Goal: Information Seeking & Learning: Check status

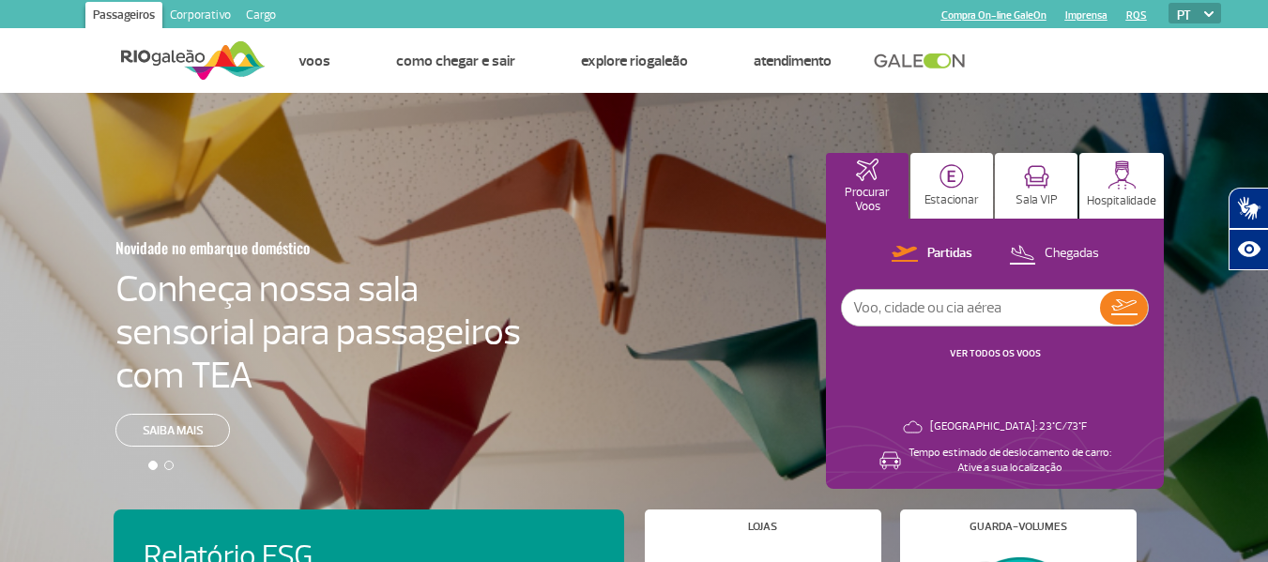
click at [880, 314] on input "text" at bounding box center [971, 308] width 258 height 36
type input "3688"
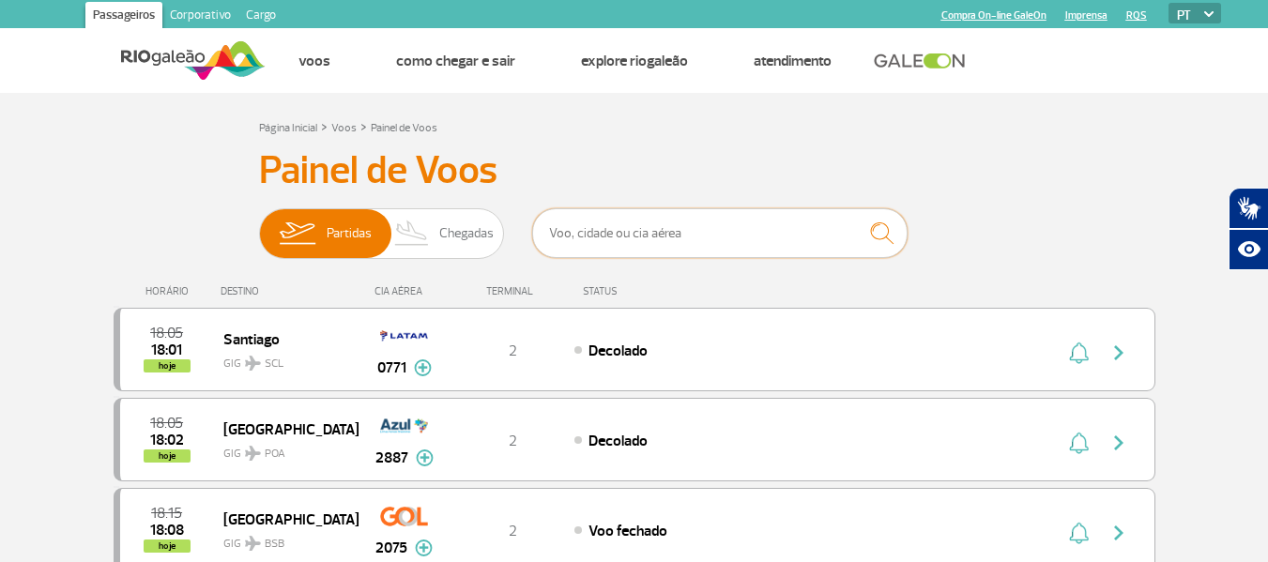
click at [560, 227] on input "text" at bounding box center [720, 233] width 376 height 50
type input "3688"
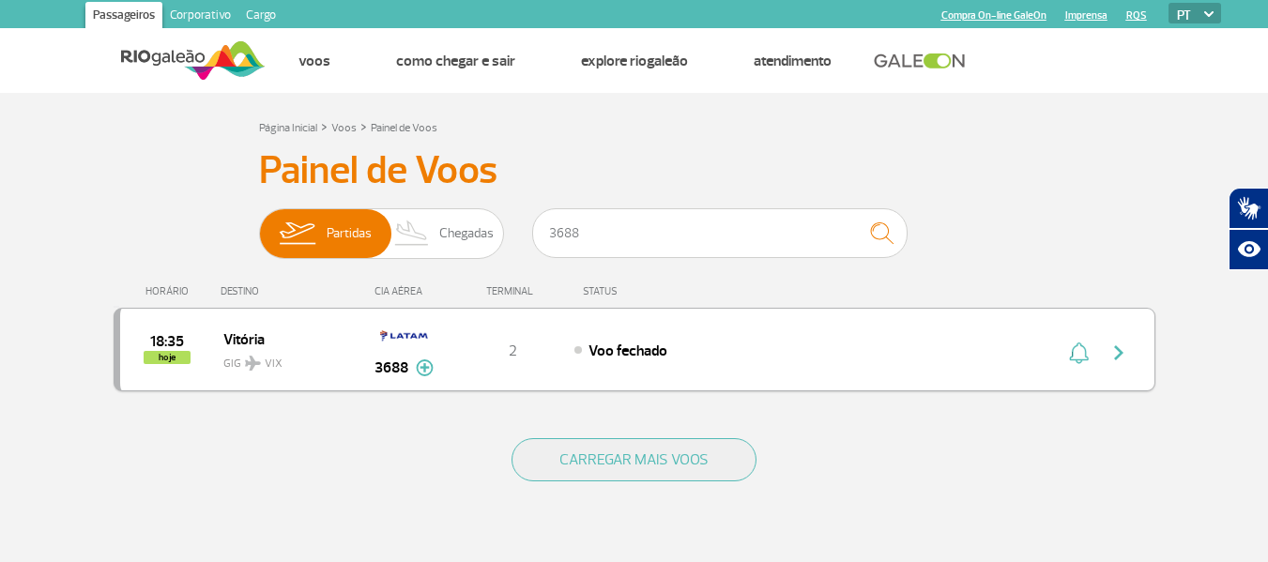
click at [598, 350] on span "Voo fechado" at bounding box center [628, 351] width 79 height 19
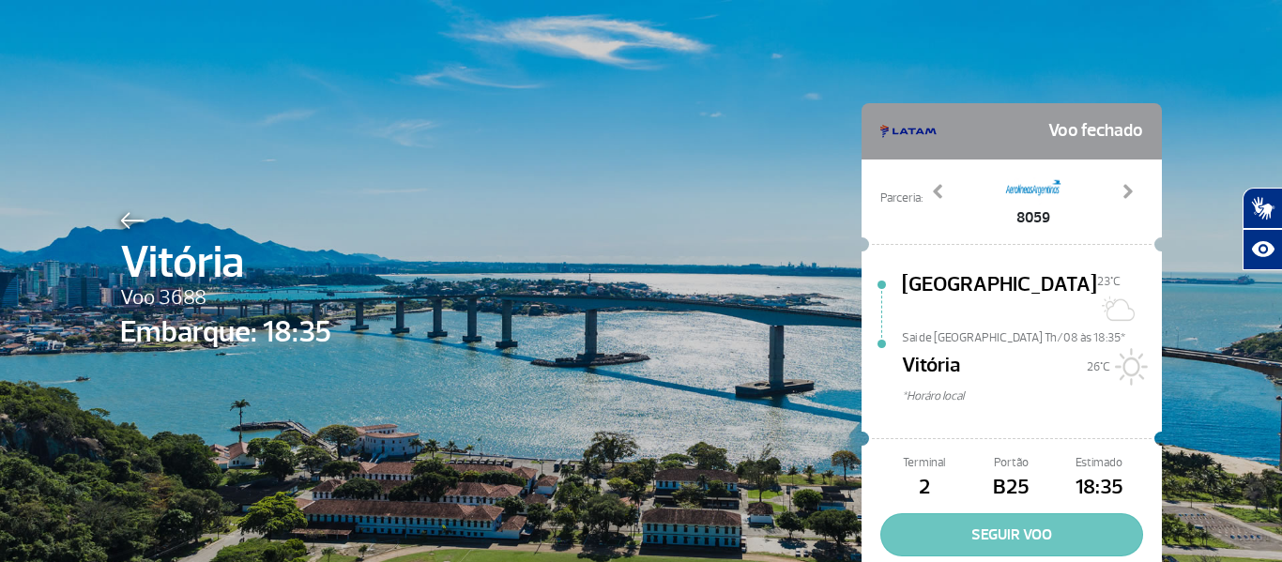
click at [1005, 517] on button "SEGUIR VOO" at bounding box center [1012, 535] width 263 height 43
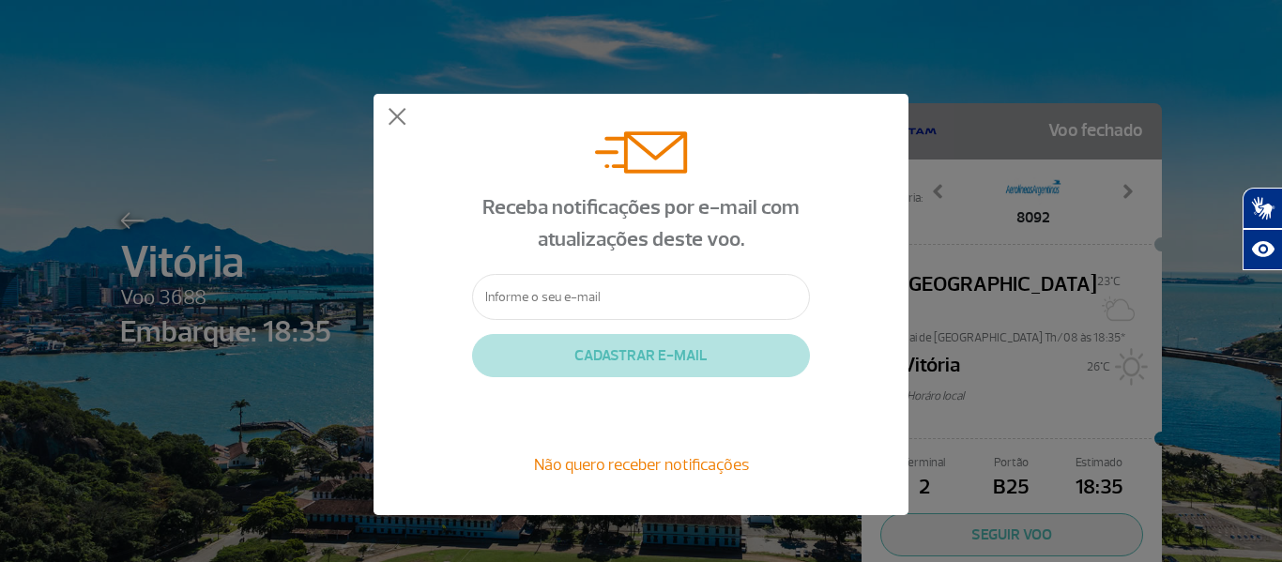
click at [666, 460] on span "Não quero receber notificações" at bounding box center [641, 464] width 215 height 21
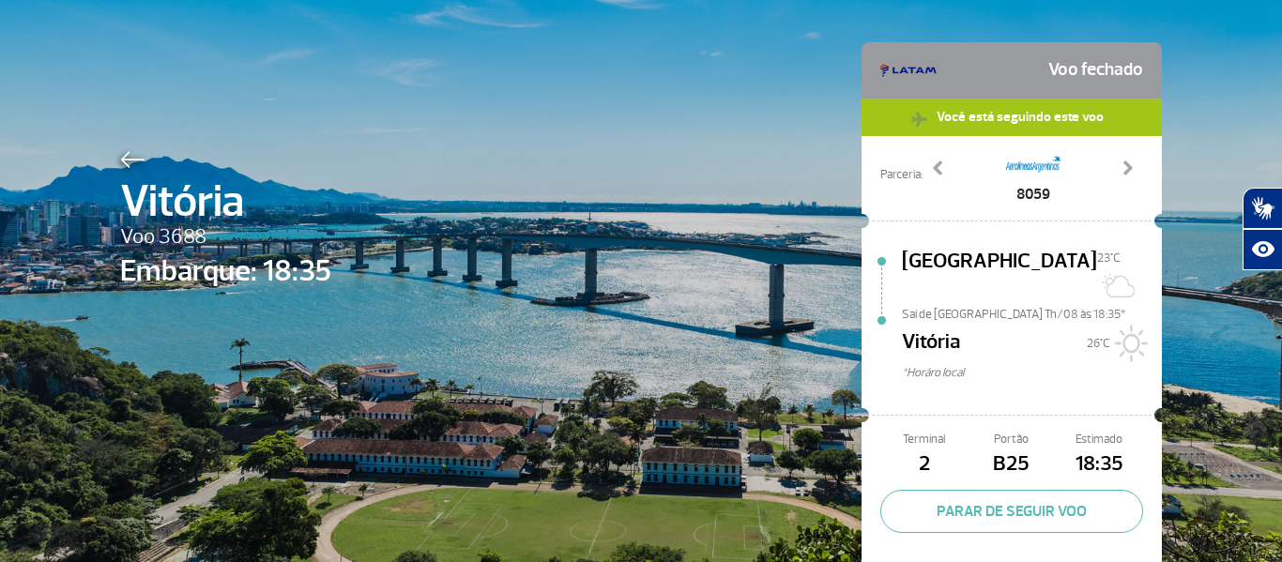
scroll to position [131, 0]
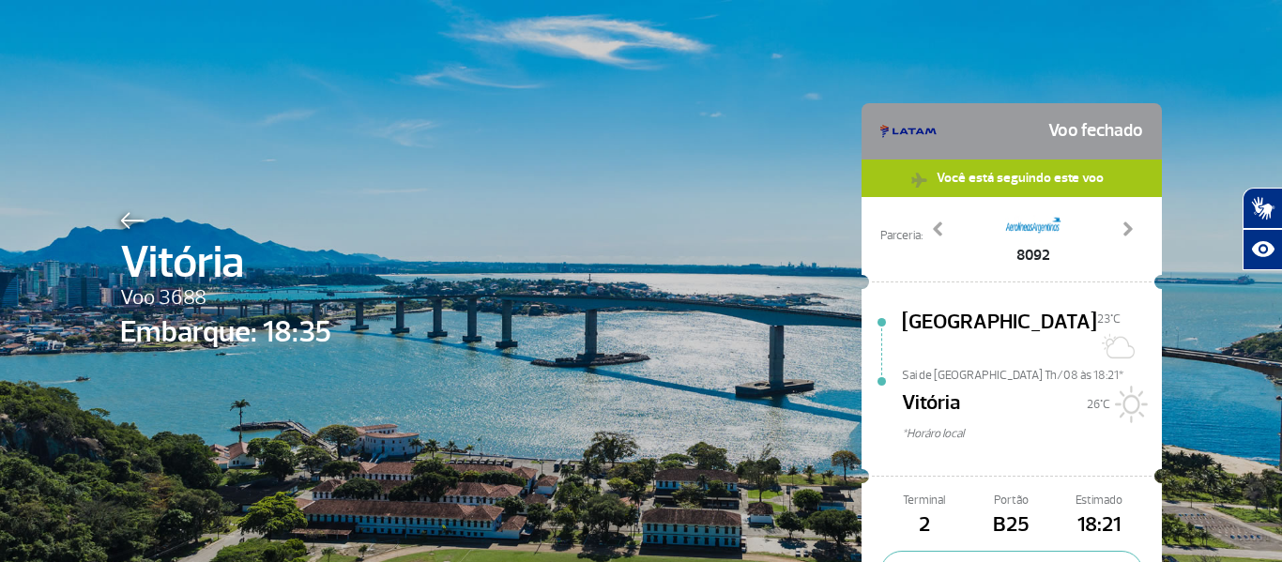
click at [124, 218] on img at bounding box center [132, 220] width 24 height 17
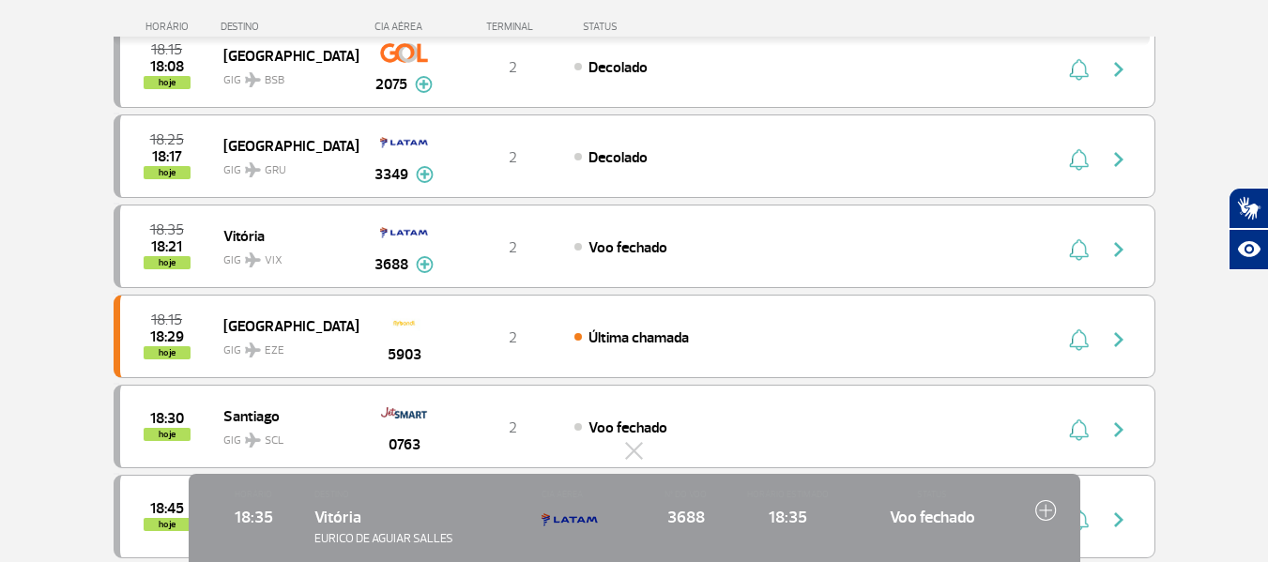
scroll to position [309, 0]
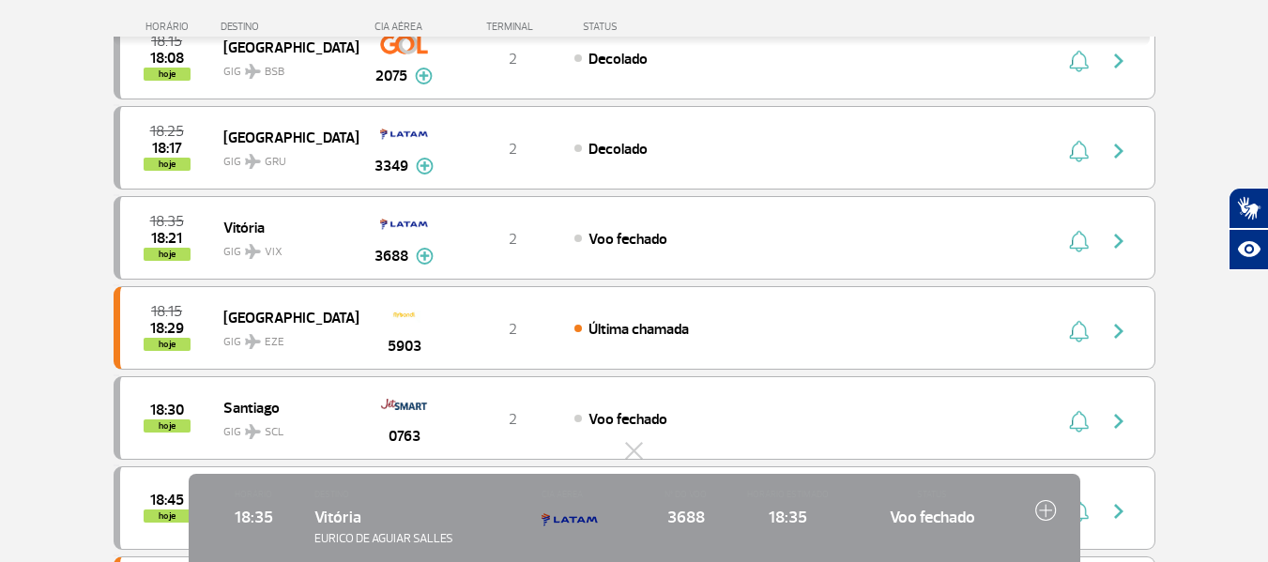
click at [954, 518] on span "Voo fechado" at bounding box center [932, 517] width 167 height 24
drag, startPoint x: 898, startPoint y: 499, endPoint x: 888, endPoint y: 495, distance: 11.0
click at [891, 496] on div "STATUS Voo fechado" at bounding box center [932, 518] width 167 height 60
